Goal: Information Seeking & Learning: Find specific fact

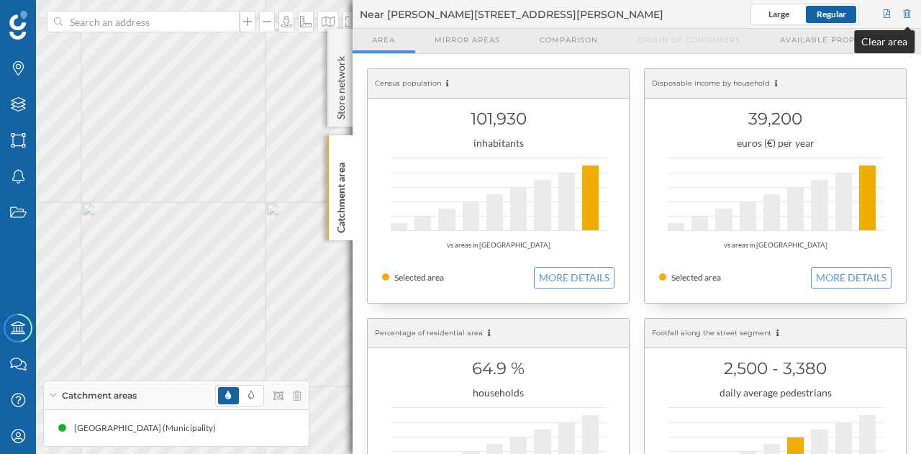
click at [904, 12] on div at bounding box center [907, 15] width 13 height 22
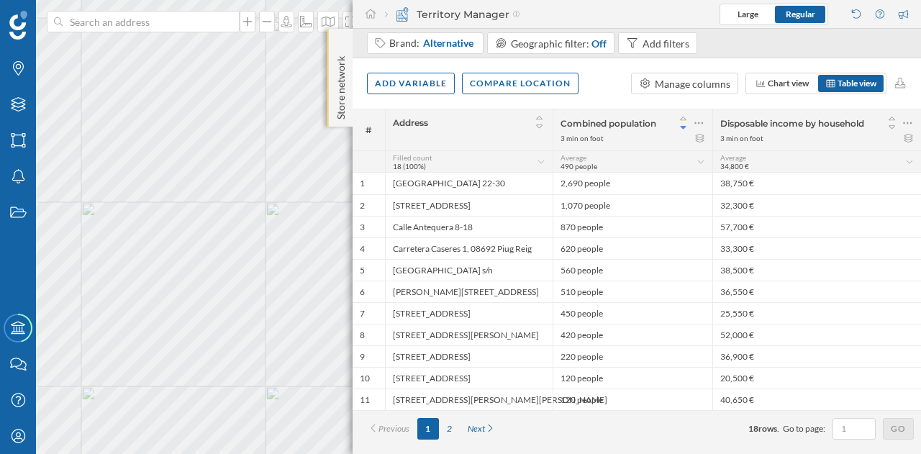
click at [334, 50] on div "Store network" at bounding box center [339, 78] width 25 height 98
click at [341, 48] on icon at bounding box center [340, 43] width 4 height 14
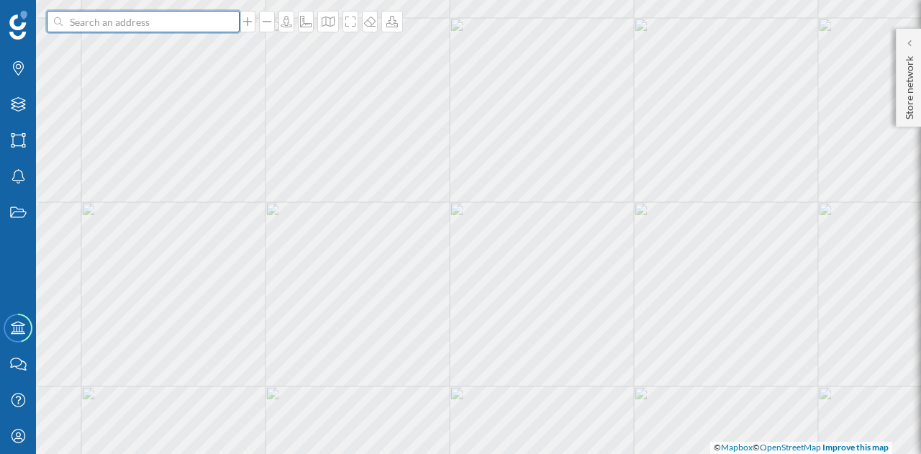
click at [187, 22] on input at bounding box center [143, 22] width 161 height 22
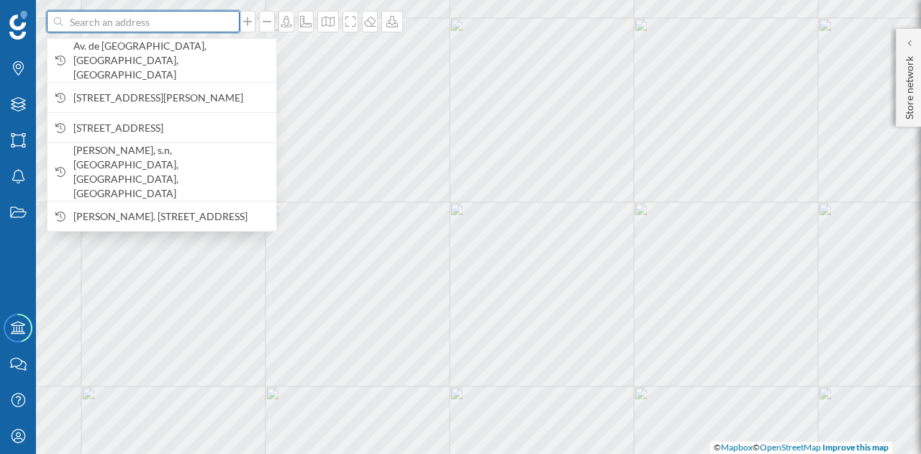
click at [163, 18] on input at bounding box center [143, 22] width 161 height 22
paste input "Centro Comercial [GEOGRAPHIC_DATA][PERSON_NAME], [GEOGRAPHIC_DATA]. [PERSON_NAM…"
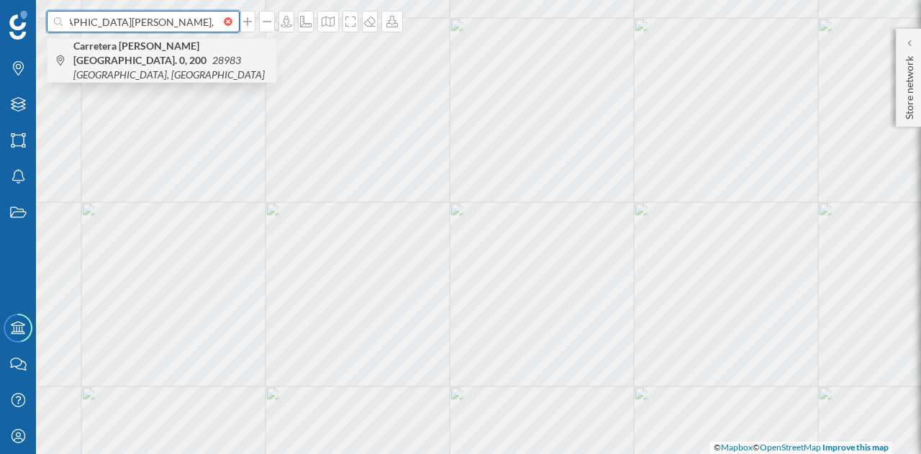
type input "Centro Comercial [GEOGRAPHIC_DATA][PERSON_NAME], [GEOGRAPHIC_DATA]. [PERSON_NAM…"
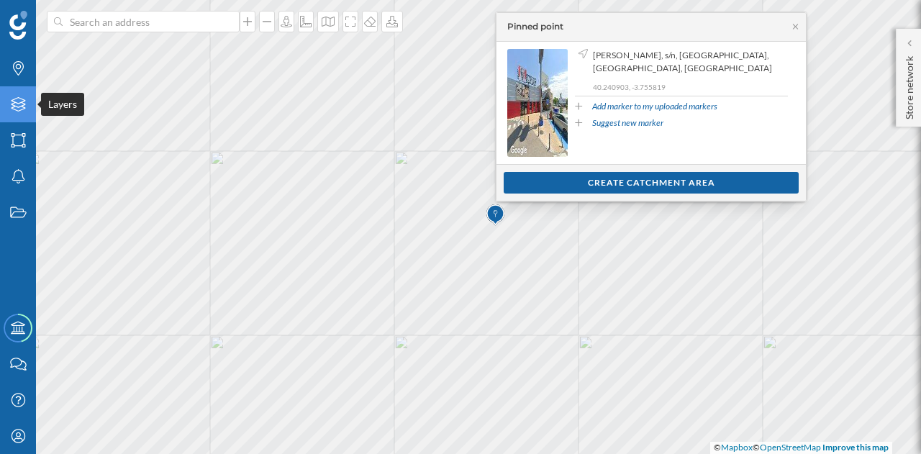
click at [19, 114] on div "Layers" at bounding box center [18, 104] width 36 height 36
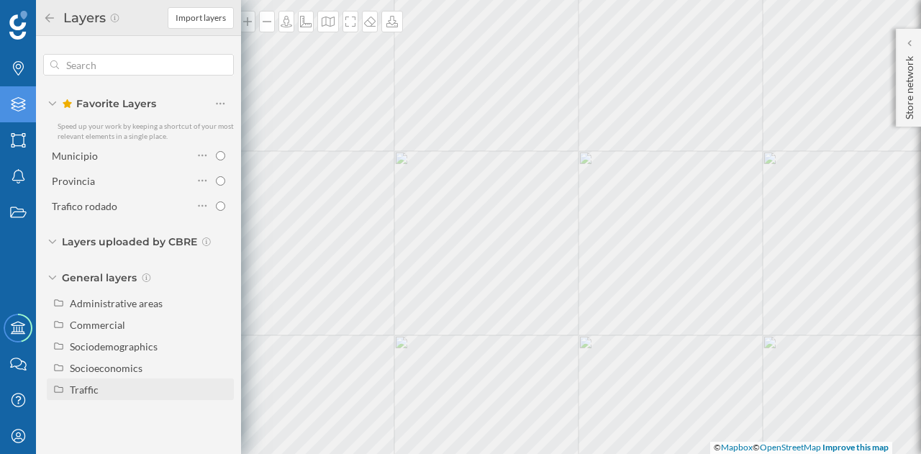
click at [76, 389] on div "Traffic" at bounding box center [84, 389] width 29 height 12
click at [112, 413] on div "Driving traffic" at bounding box center [106, 411] width 63 height 12
click at [219, 413] on input "Driving traffic" at bounding box center [223, 410] width 9 height 9
radio input "true"
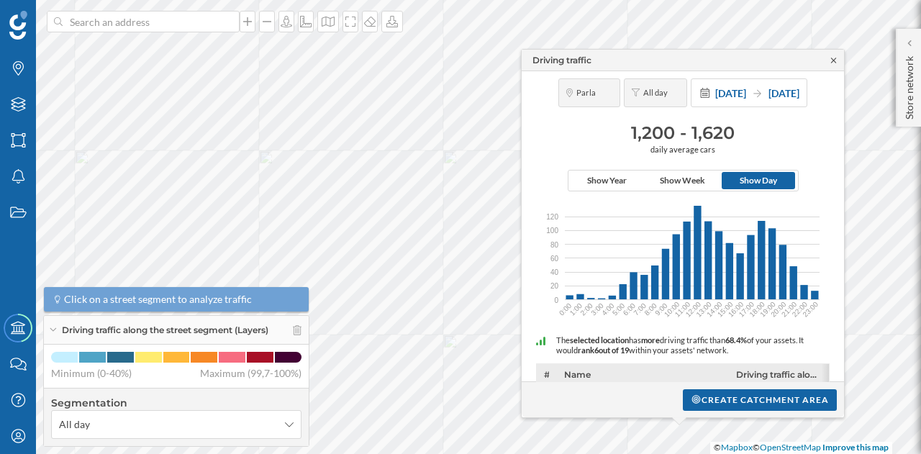
click at [835, 62] on icon at bounding box center [833, 60] width 11 height 9
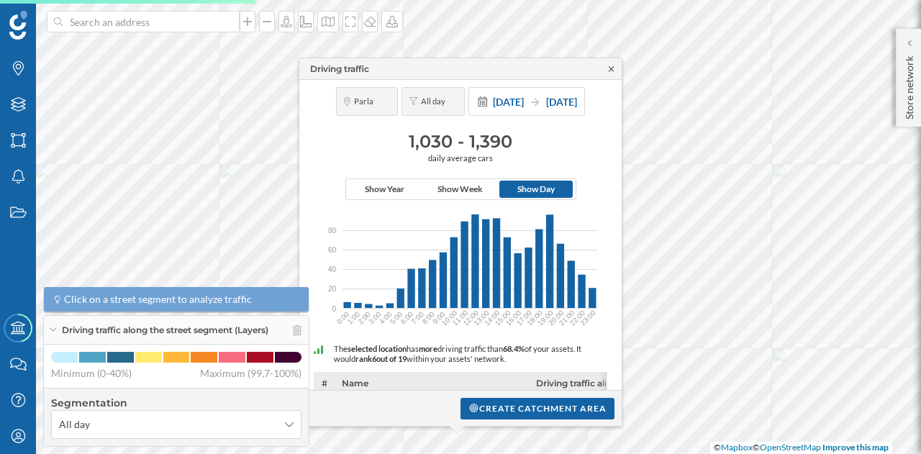
click at [611, 70] on icon at bounding box center [611, 68] width 5 height 5
click at [604, 65] on div "Driving traffic" at bounding box center [460, 69] width 322 height 22
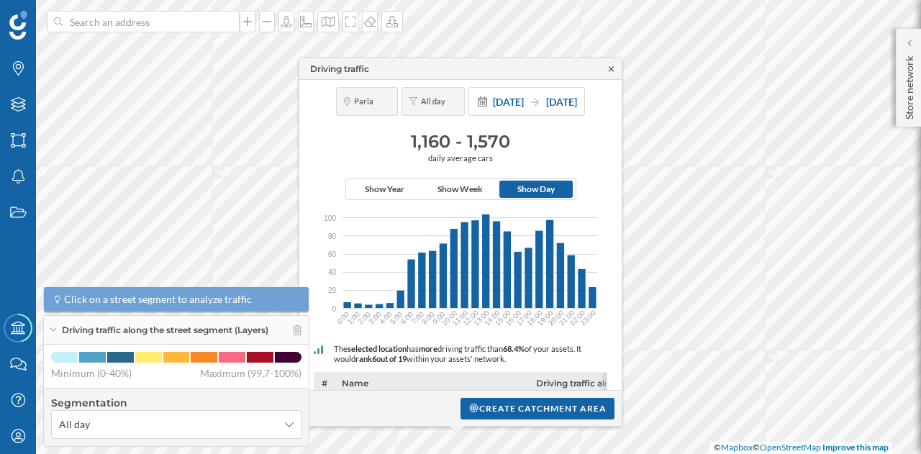
click at [609, 66] on icon at bounding box center [611, 69] width 11 height 9
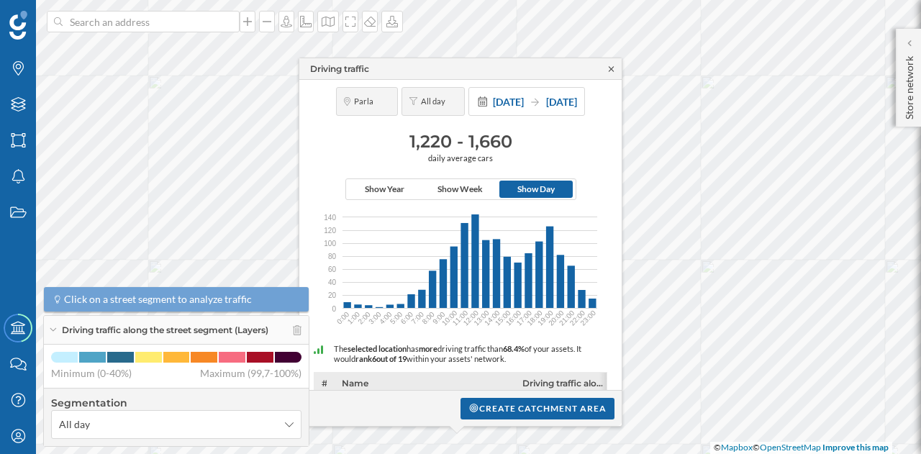
click at [610, 68] on icon at bounding box center [611, 68] width 5 height 5
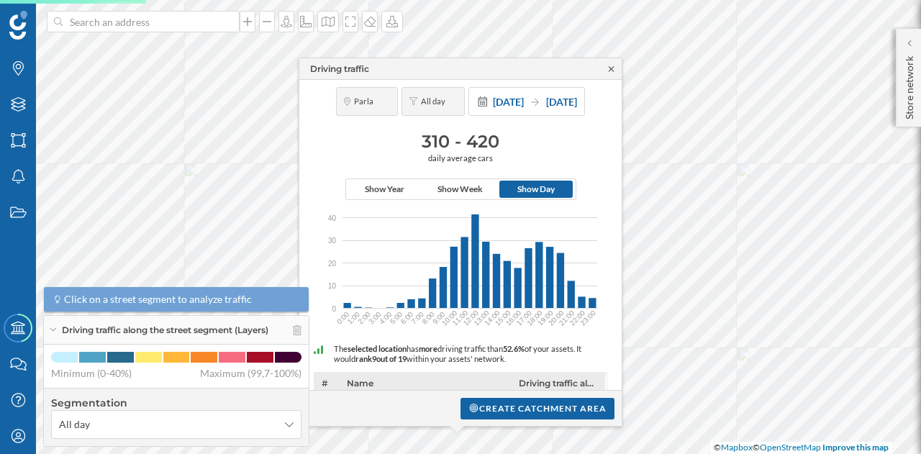
click at [609, 65] on icon at bounding box center [611, 69] width 11 height 9
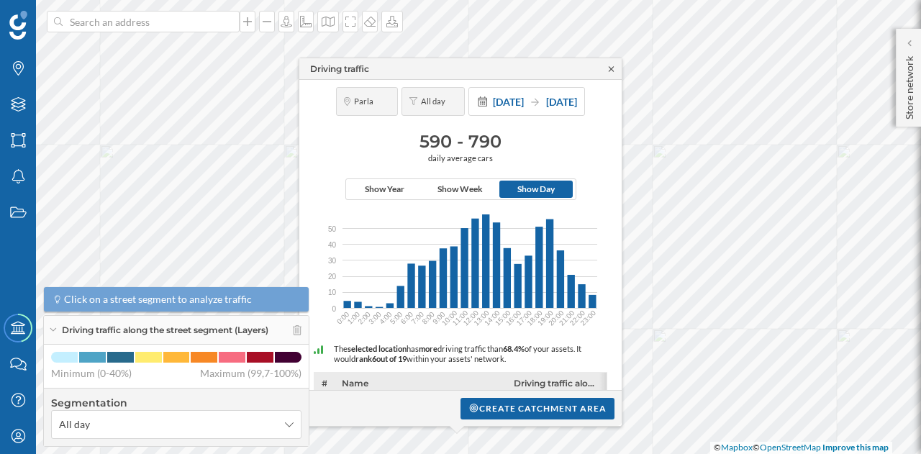
click at [607, 68] on icon at bounding box center [611, 69] width 11 height 9
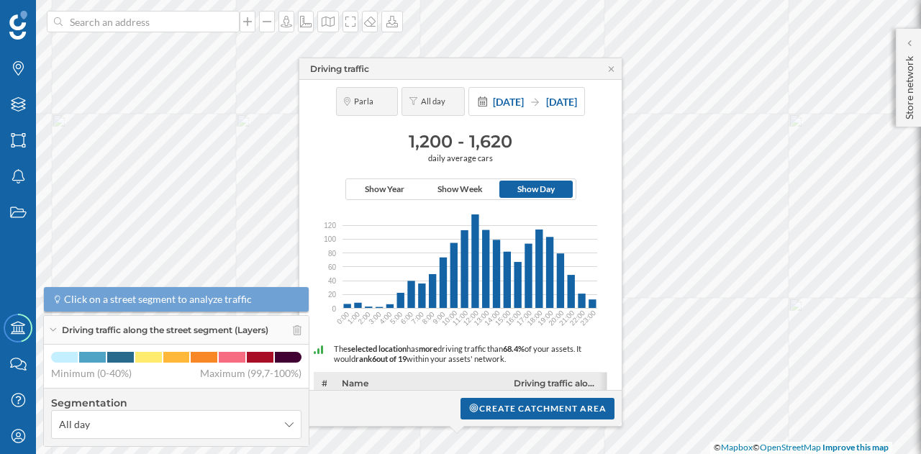
drag, startPoint x: 409, startPoint y: 142, endPoint x: 522, endPoint y: 142, distance: 112.2
click at [522, 142] on h3 "1,200 - 1,620" at bounding box center [460, 141] width 308 height 23
copy h3 "1,200 - 1,620"
